Goal: Information Seeking & Learning: Check status

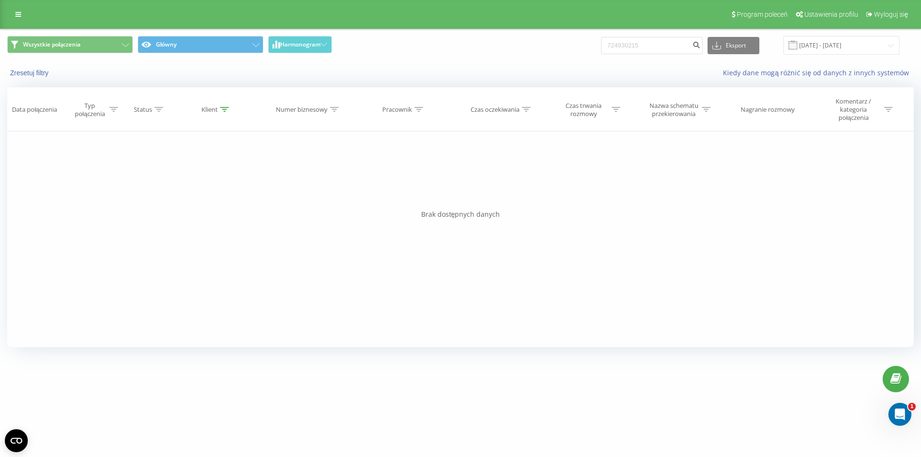
click at [650, 39] on input "724930215" at bounding box center [652, 45] width 102 height 17
type input "517571090"
click at [681, 38] on input "517571090" at bounding box center [652, 45] width 102 height 17
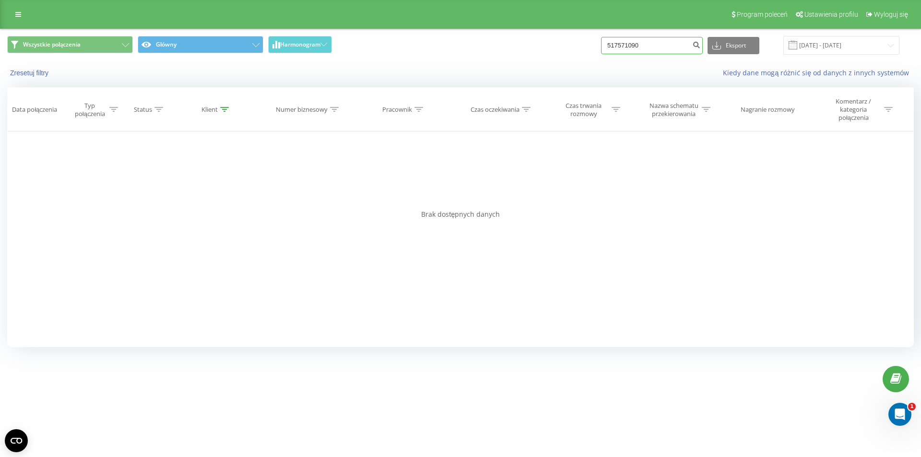
paste input "08372529"
type input "508372529"
click at [654, 46] on input "508372529" at bounding box center [652, 45] width 102 height 17
paste input "691439723"
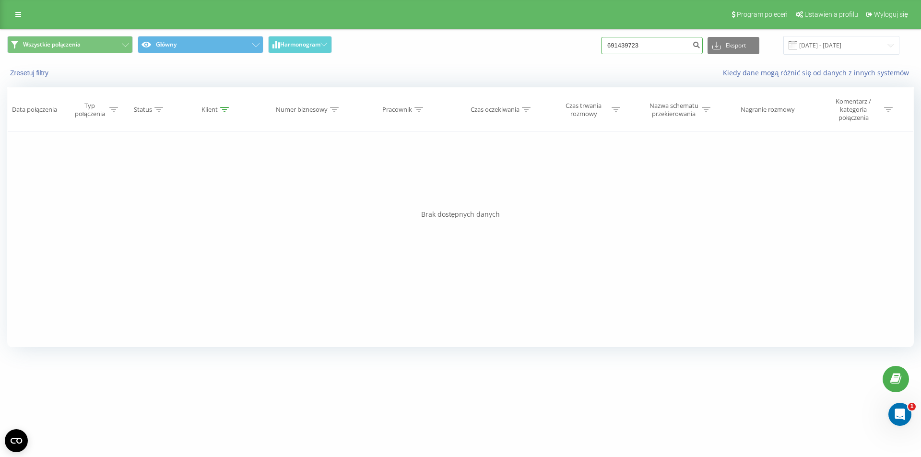
type input "691439723"
click at [5, 15] on div "Program poleceń Ustawienia profilu Wyloguj się" at bounding box center [460, 14] width 921 height 29
click at [13, 15] on link at bounding box center [18, 14] width 17 height 13
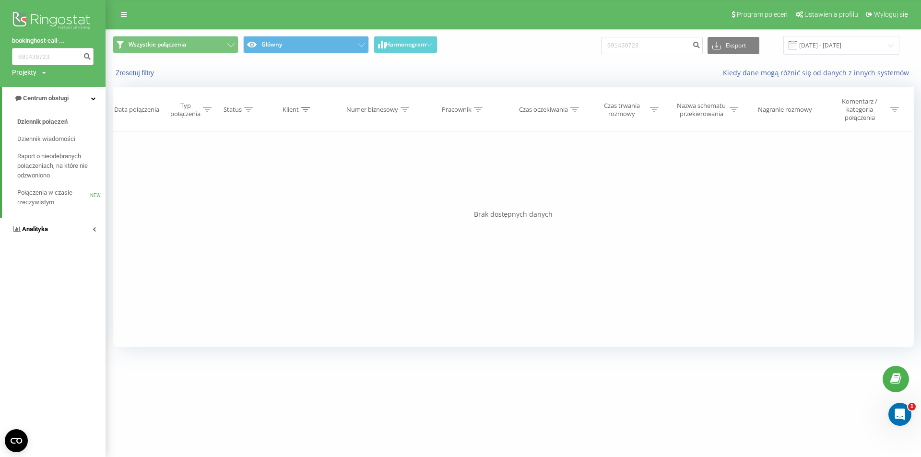
click at [51, 226] on link "Analityka" at bounding box center [52, 229] width 105 height 23
click at [53, 163] on link "Pracownicy w czasie rzeczywistym NEW" at bounding box center [61, 149] width 88 height 27
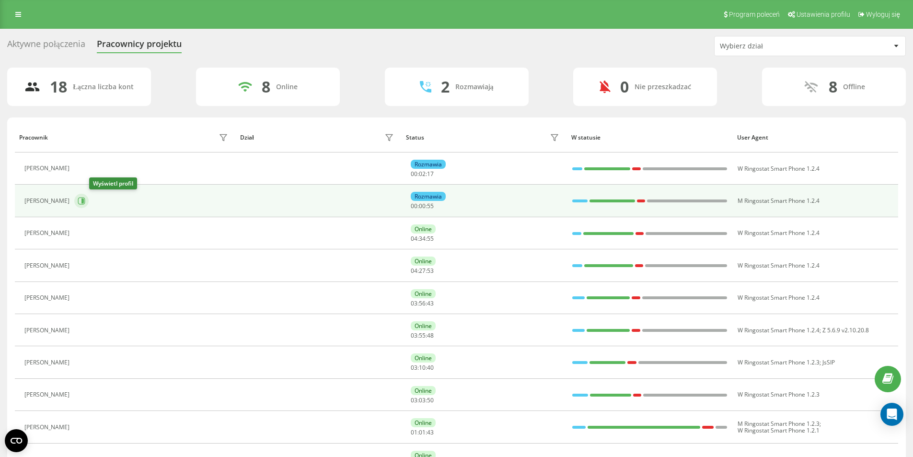
click at [89, 197] on button at bounding box center [81, 201] width 14 height 14
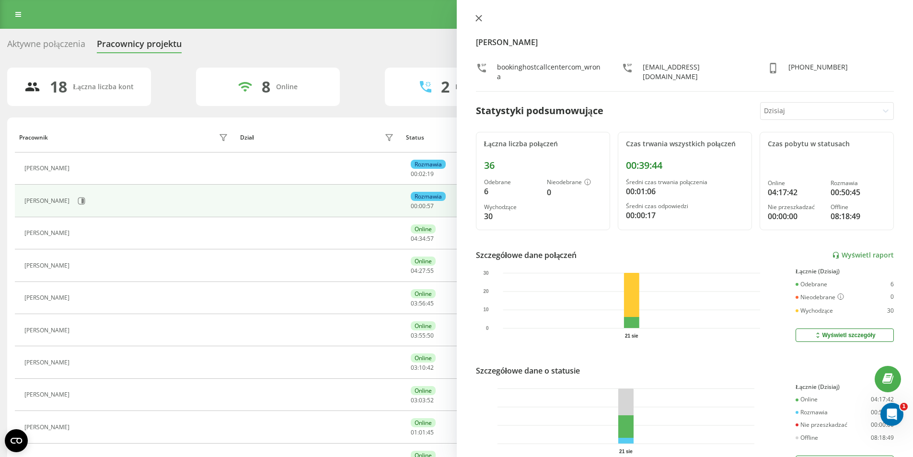
click at [480, 15] on icon at bounding box center [479, 18] width 7 height 7
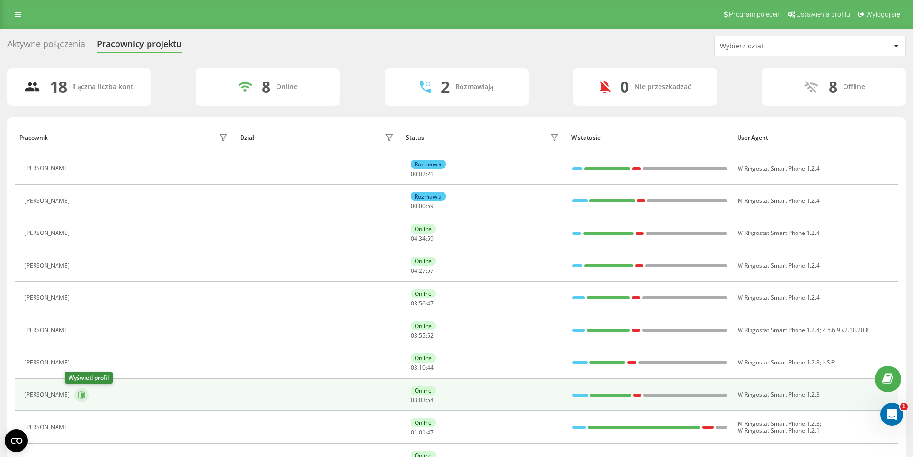
click at [78, 392] on icon at bounding box center [82, 395] width 8 height 8
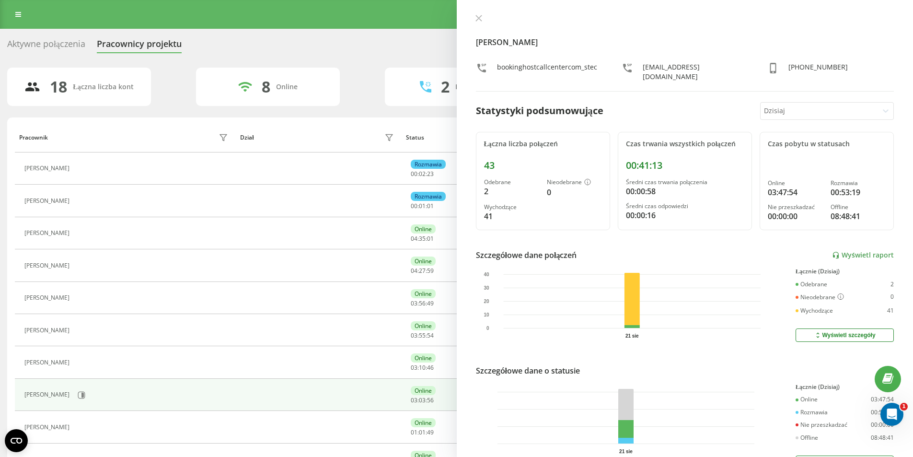
click at [473, 9] on div "[PERSON_NAME] bookinghostcallcentercom_stec [EMAIL_ADDRESS][DOMAIN_NAME] [PHONE…" at bounding box center [685, 228] width 457 height 457
click at [473, 10] on div "[PERSON_NAME] bookinghostcallcentercom_stec [EMAIL_ADDRESS][DOMAIN_NAME] [PHONE…" at bounding box center [685, 228] width 457 height 457
click at [480, 18] on icon at bounding box center [479, 18] width 7 height 7
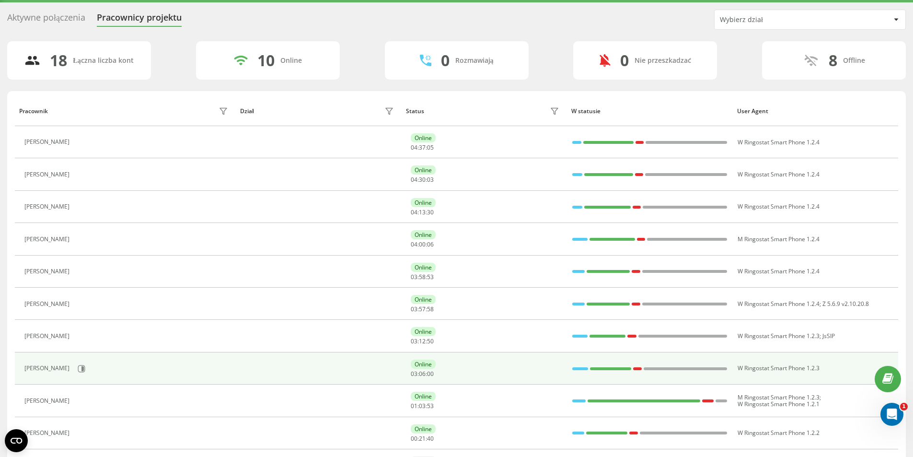
scroll to position [48, 0]
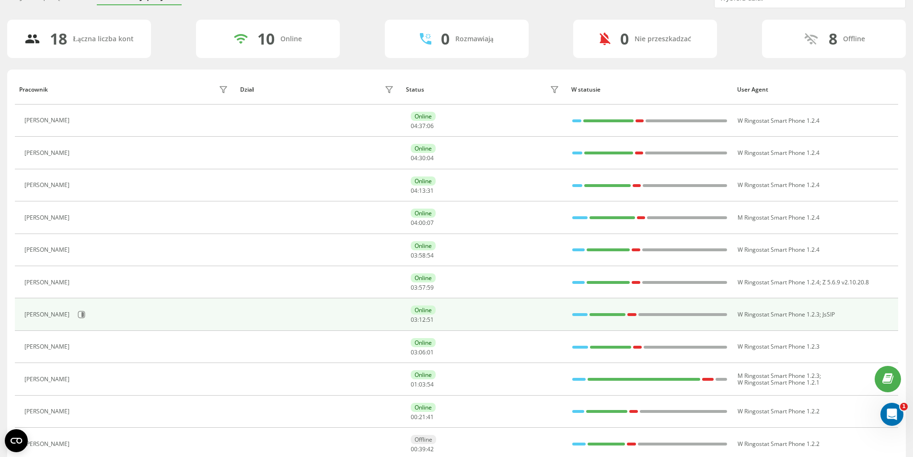
click at [87, 306] on td "[PERSON_NAME]" at bounding box center [125, 314] width 221 height 32
click at [84, 313] on icon at bounding box center [83, 314] width 2 height 5
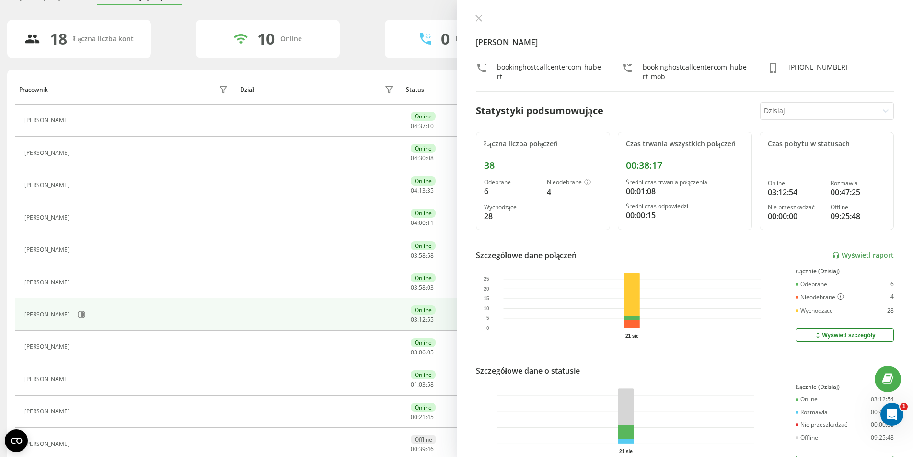
click at [486, 21] on div at bounding box center [685, 19] width 419 height 10
click at [484, 20] on button at bounding box center [479, 18] width 12 height 9
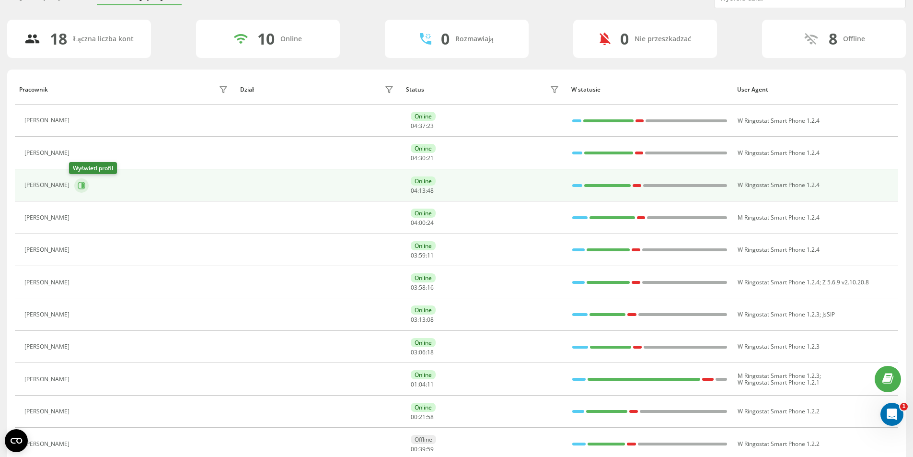
click at [78, 185] on icon at bounding box center [82, 186] width 8 height 8
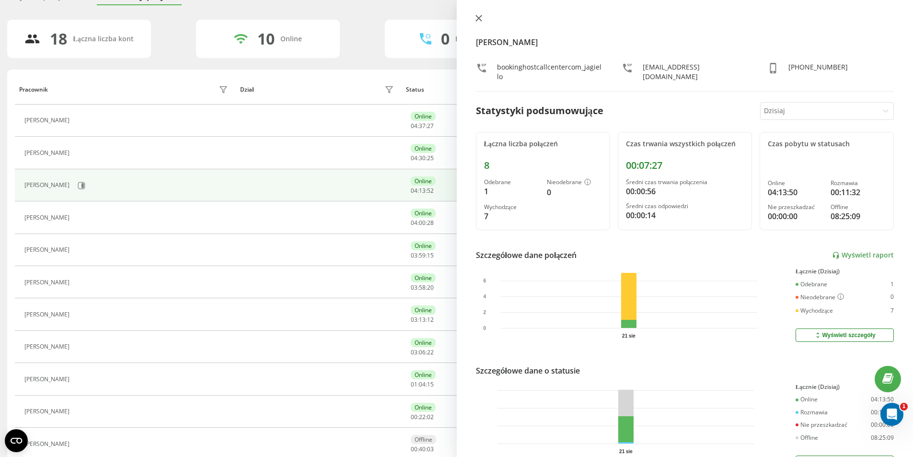
click at [481, 17] on icon at bounding box center [479, 18] width 7 height 7
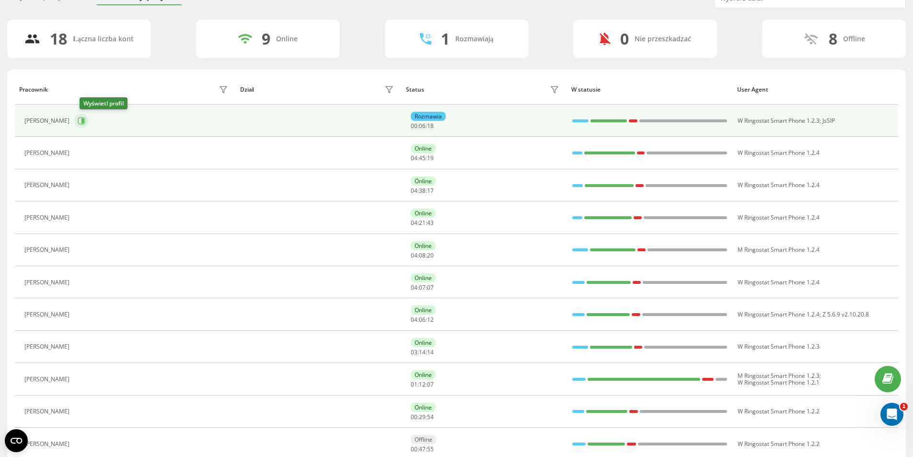
click at [84, 121] on icon at bounding box center [83, 120] width 2 height 5
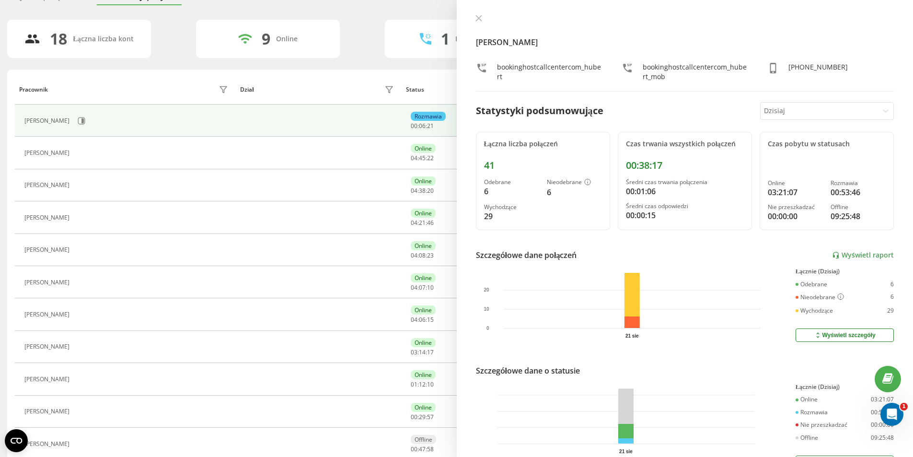
click at [486, 19] on div at bounding box center [685, 19] width 419 height 10
click at [478, 16] on icon at bounding box center [479, 18] width 7 height 7
